Goal: Navigation & Orientation: Find specific page/section

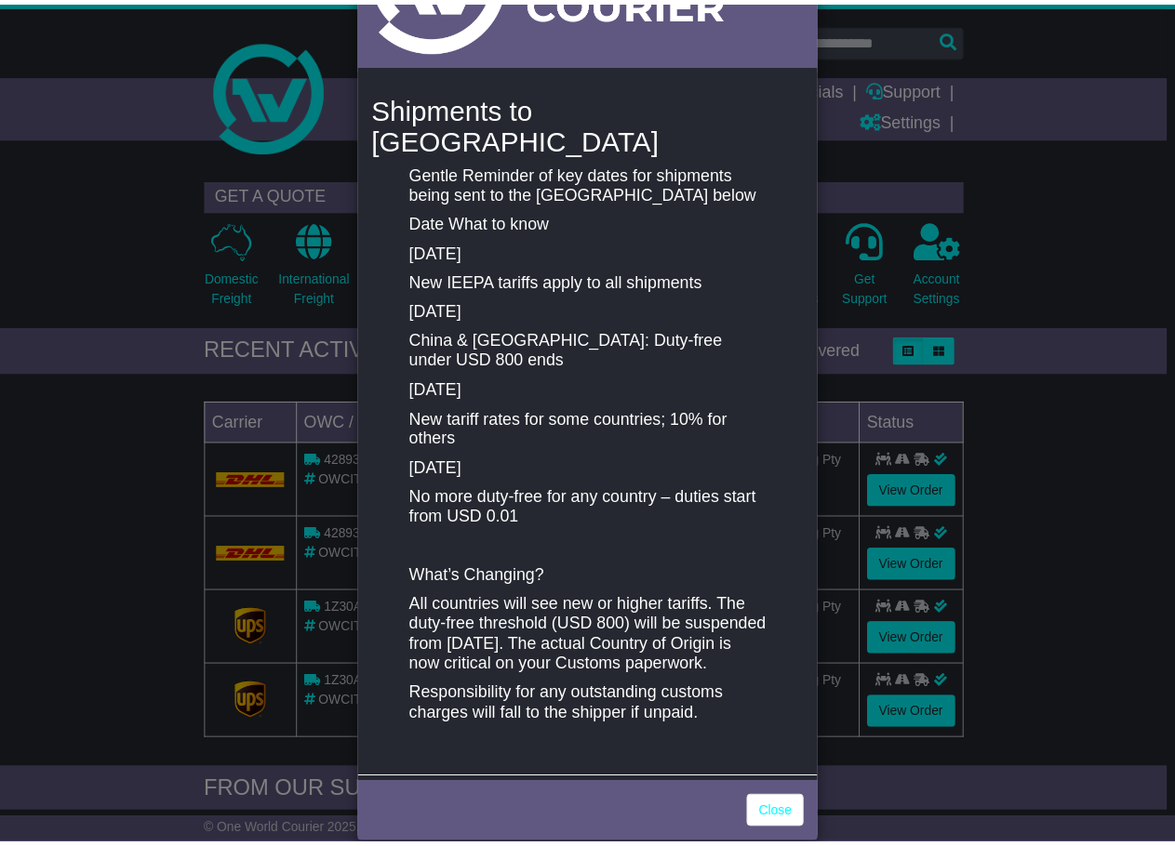
scroll to position [186, 0]
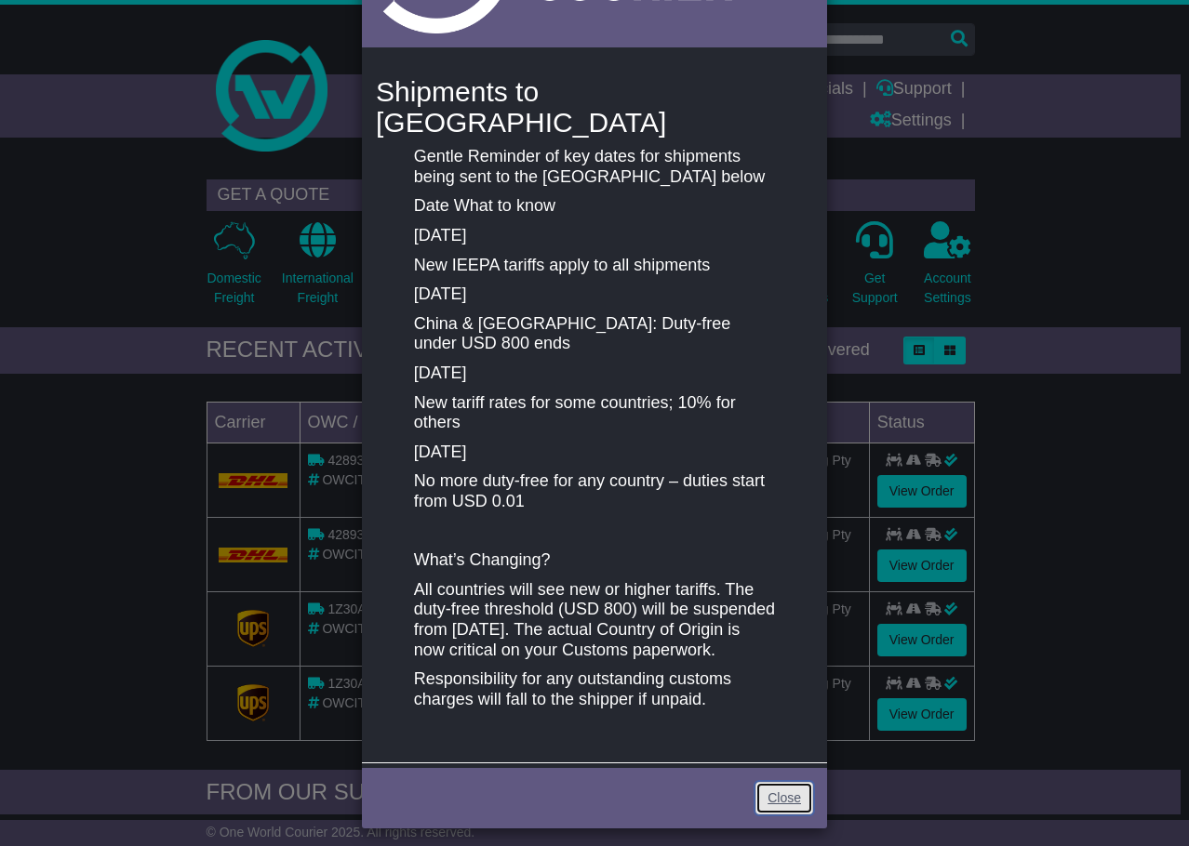
click at [784, 782] on link "Close" at bounding box center [784, 798] width 58 height 33
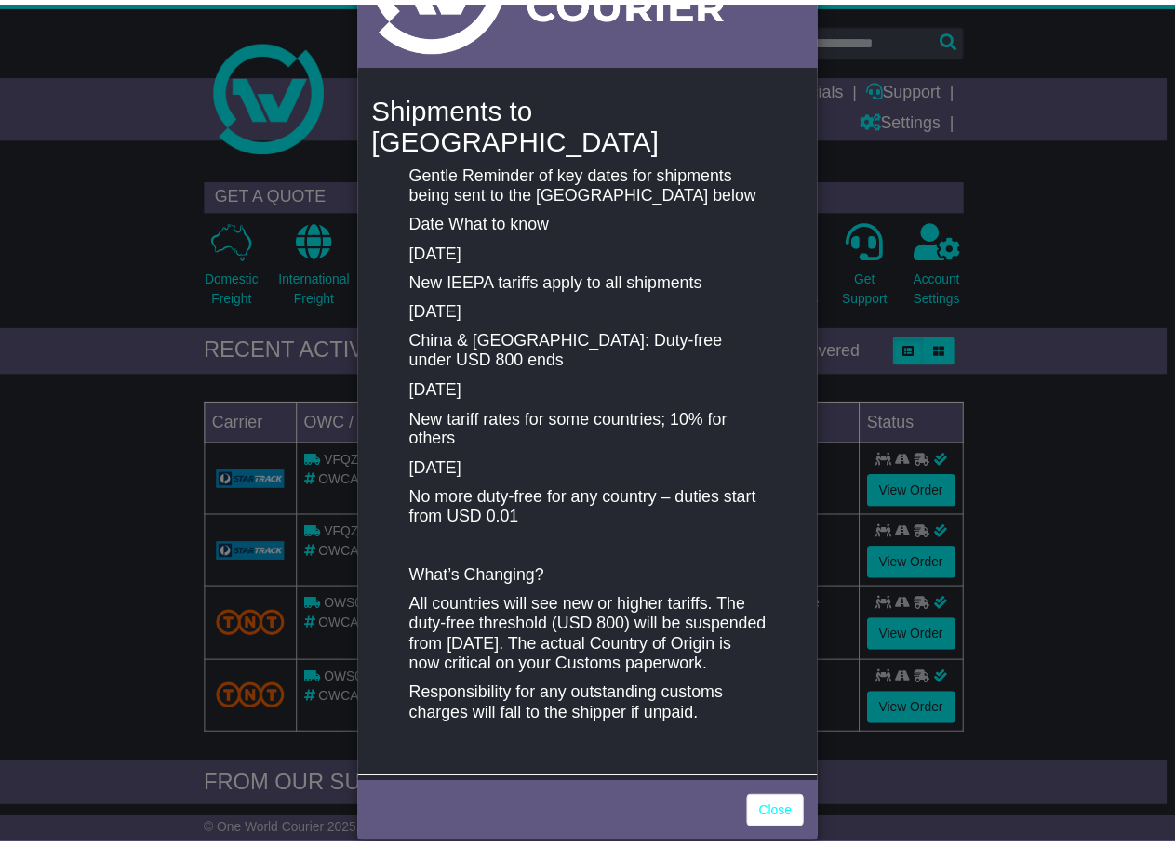
scroll to position [186, 0]
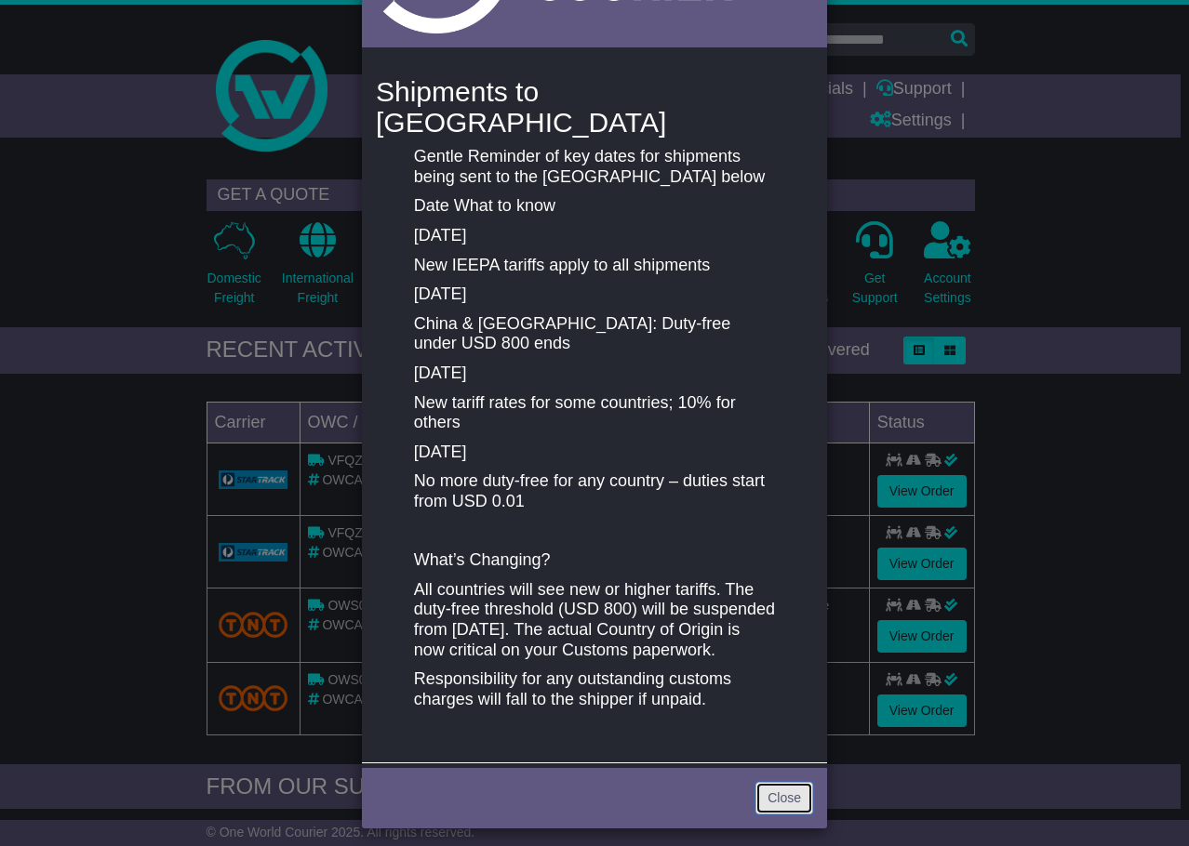
click at [764, 789] on link "Close" at bounding box center [784, 798] width 58 height 33
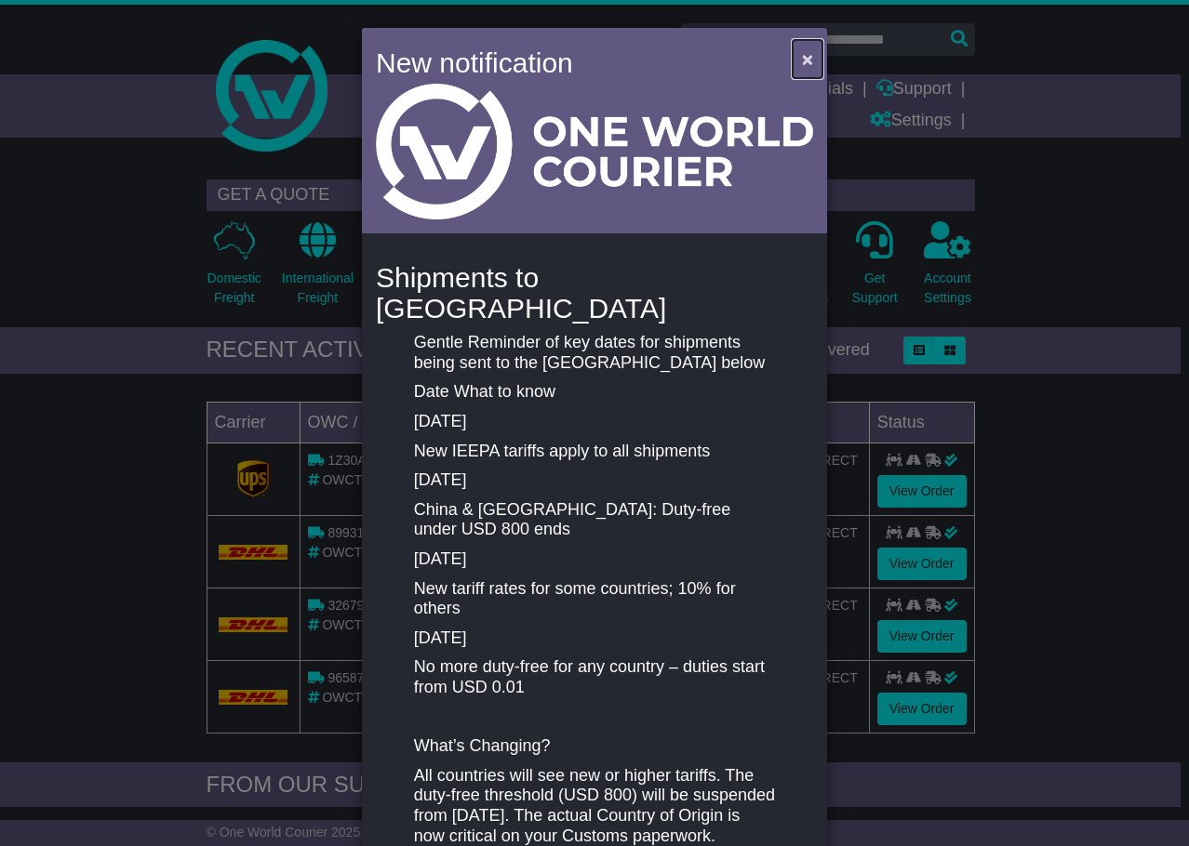
click at [802, 63] on span "×" at bounding box center [807, 58] width 11 height 21
